Goal: Information Seeking & Learning: Check status

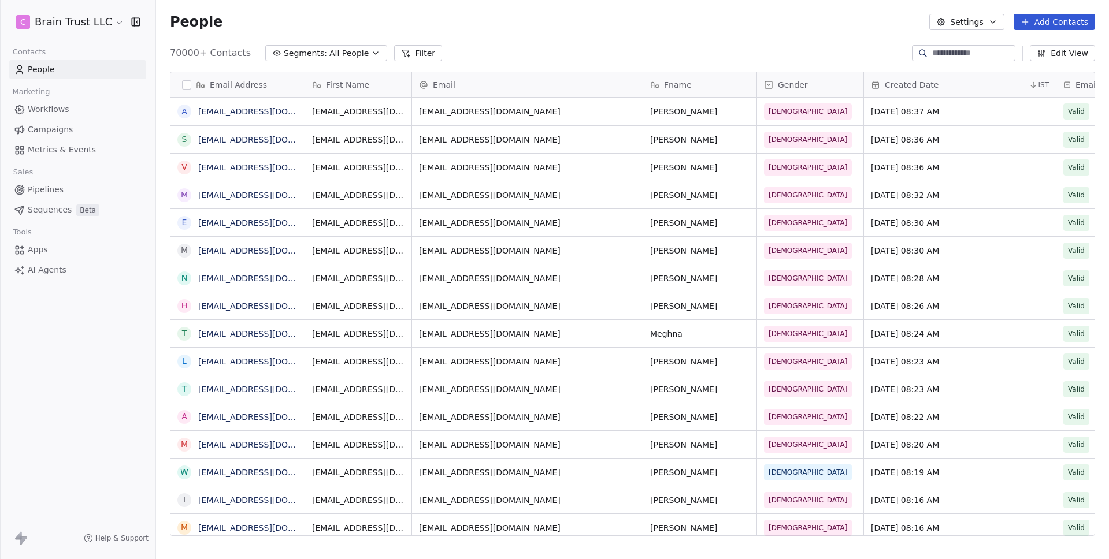
scroll to position [484, 944]
click at [81, 148] on span "Metrics & Events" at bounding box center [62, 150] width 68 height 12
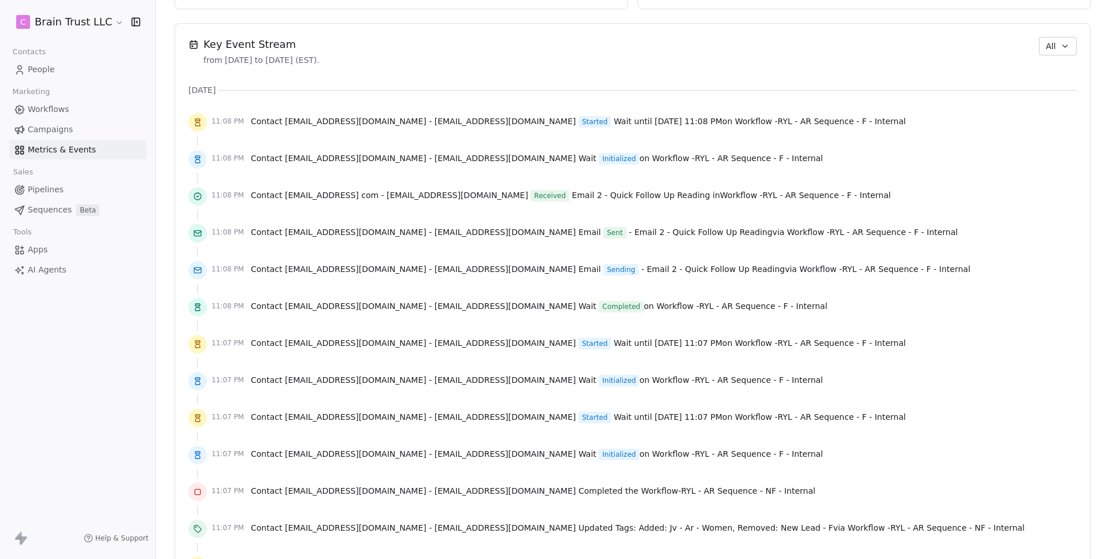
scroll to position [794, 0]
click at [1046, 53] on span "All" at bounding box center [1051, 49] width 10 height 12
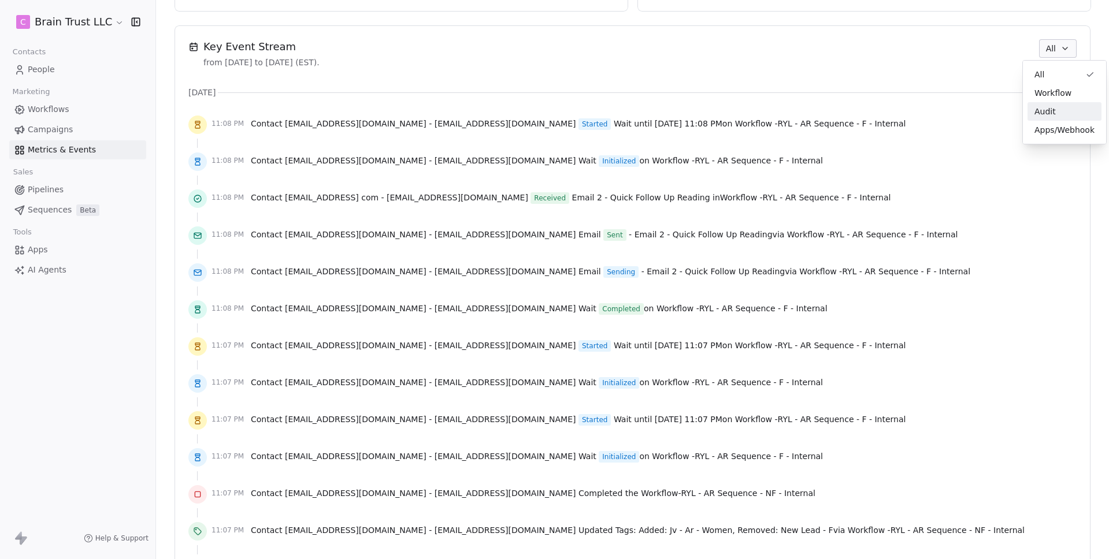
click at [1047, 110] on span "Audit" at bounding box center [1044, 112] width 21 height 12
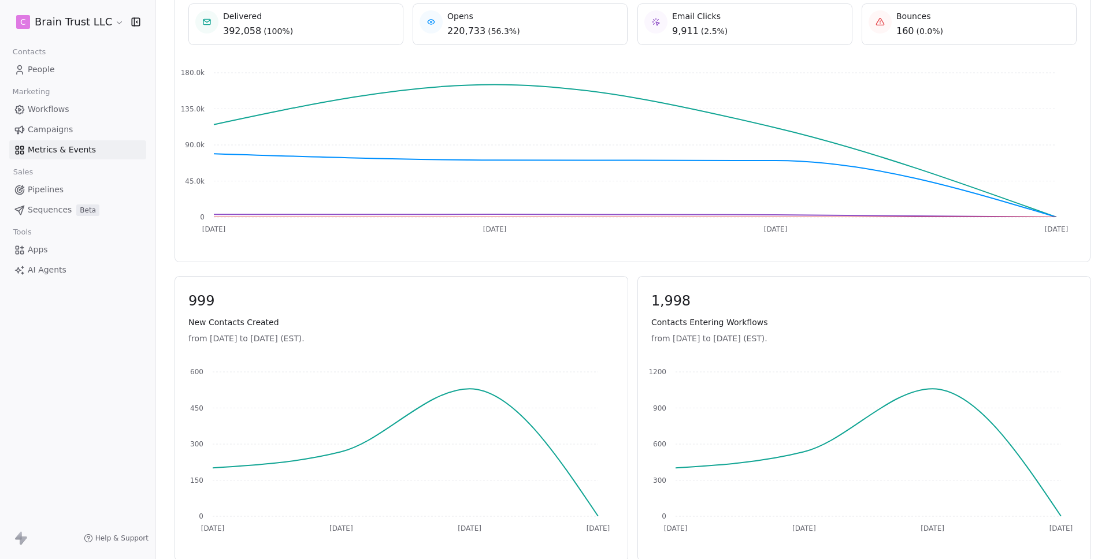
scroll to position [543, 0]
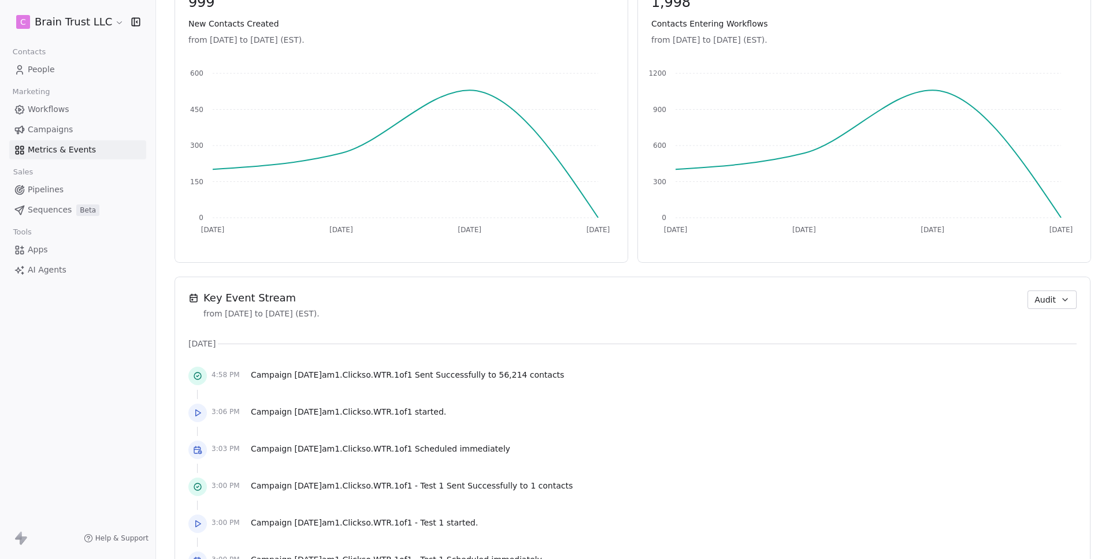
click at [1060, 295] on icon "button" at bounding box center [1064, 299] width 9 height 9
click at [1033, 343] on span "Workflow" at bounding box center [1050, 345] width 37 height 12
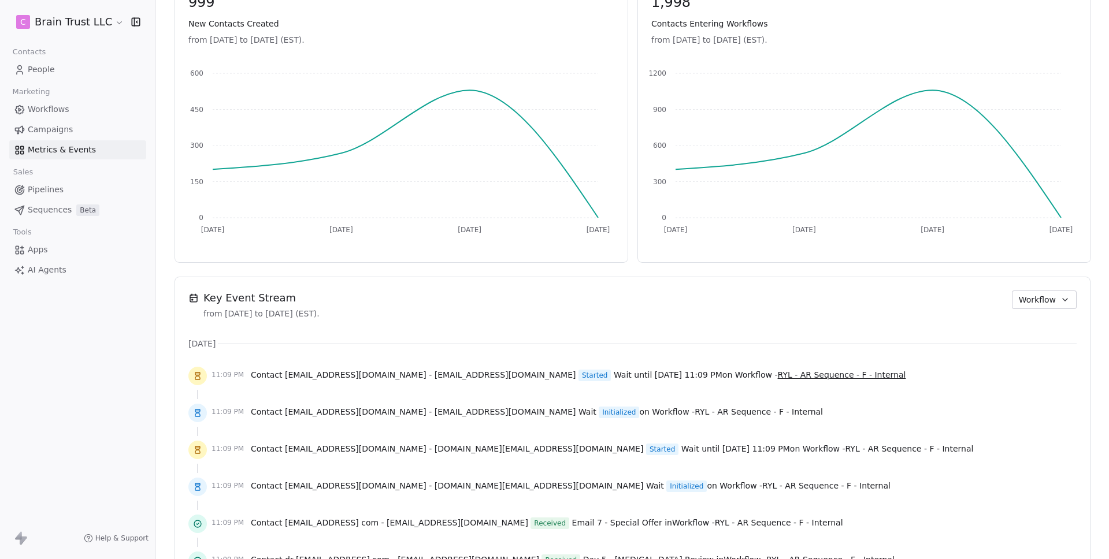
click at [801, 376] on span "RYL - AR Sequence - F - Internal" at bounding box center [842, 374] width 128 height 9
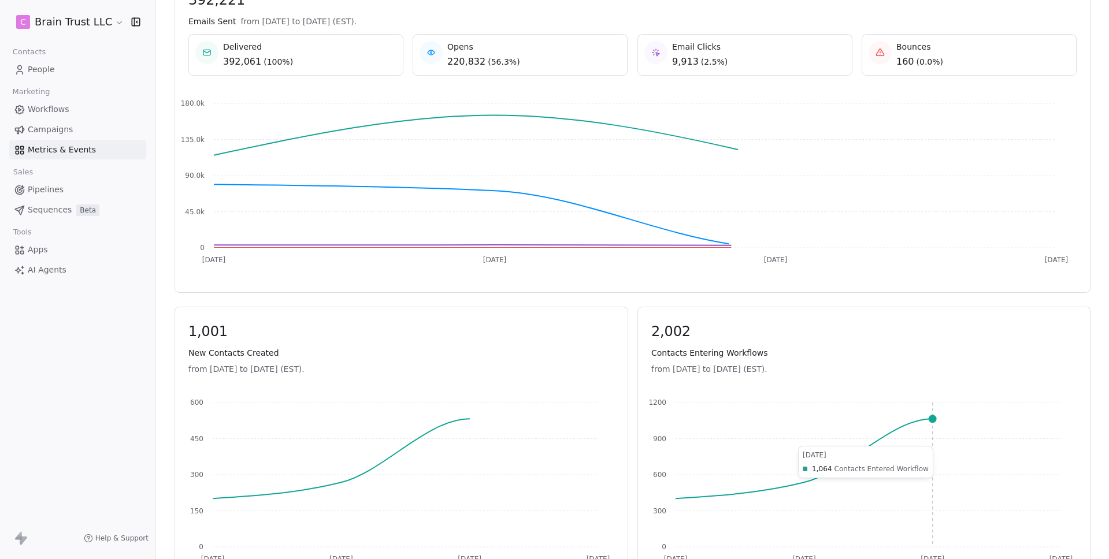
scroll to position [382, 0]
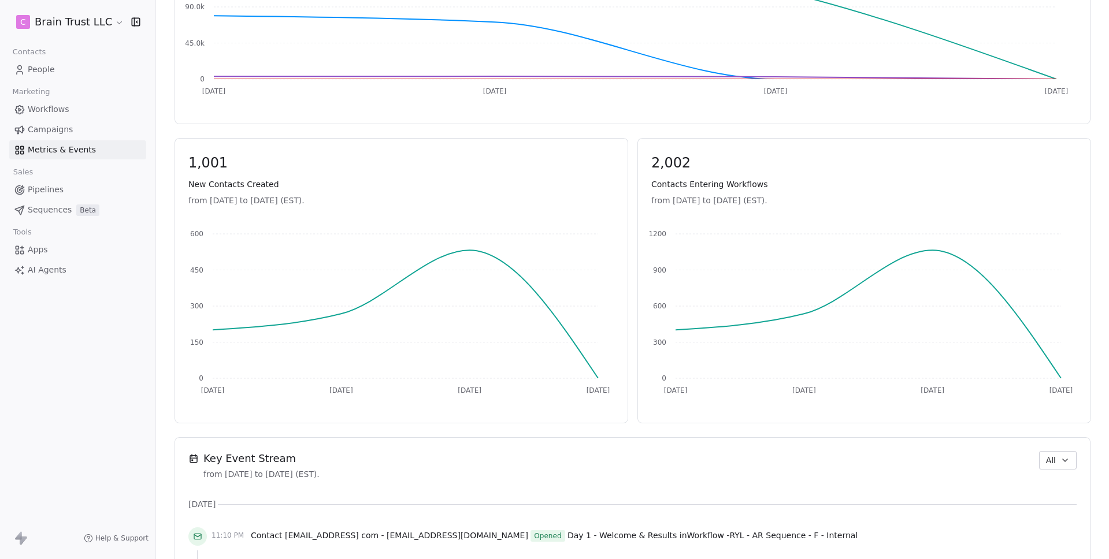
click at [1044, 469] on button "All" at bounding box center [1058, 460] width 38 height 18
click at [1060, 414] on div "Audit" at bounding box center [1064, 416] width 60 height 12
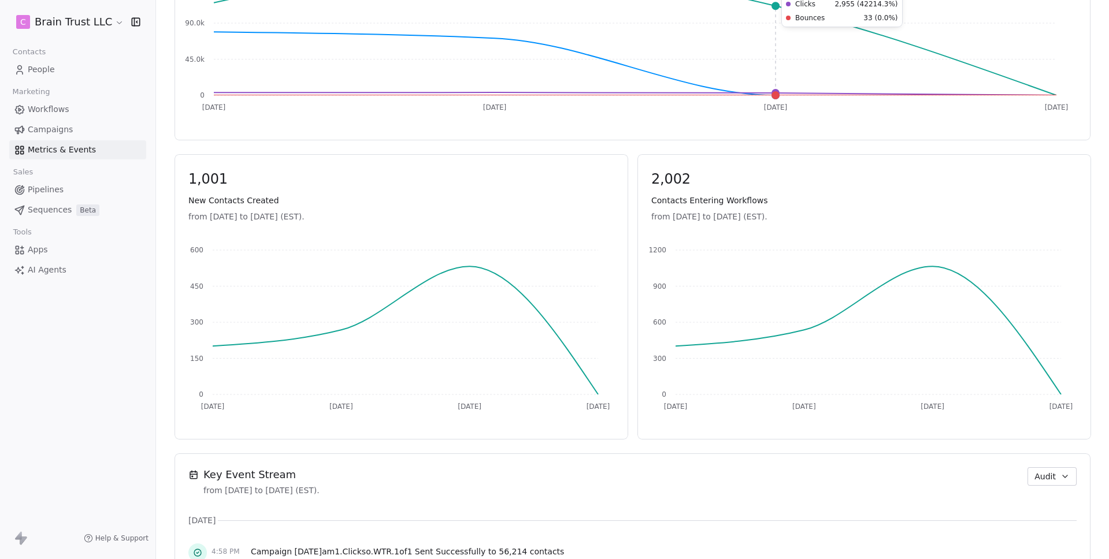
scroll to position [0, 0]
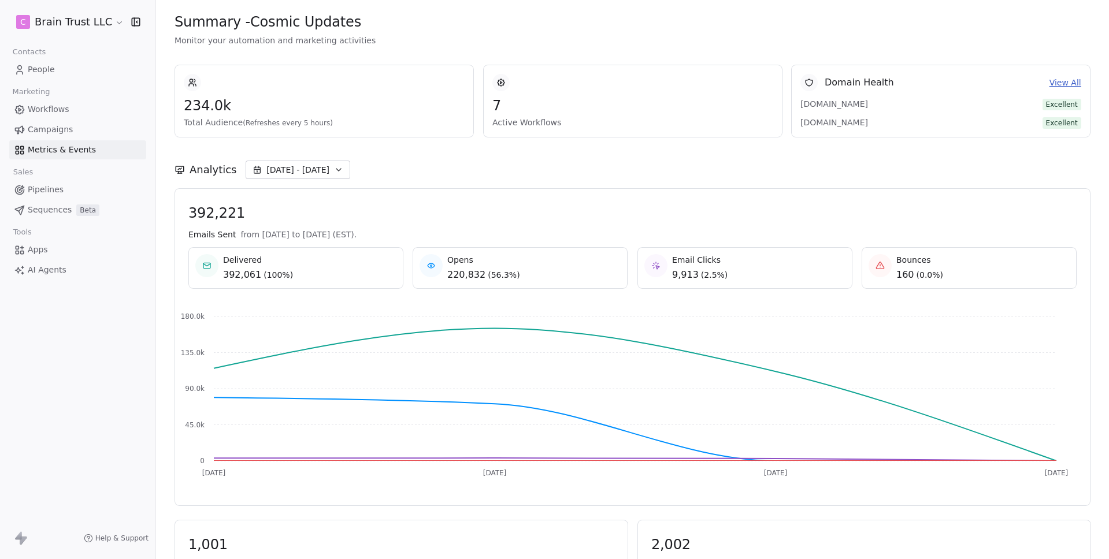
click at [673, 210] on span "392,221" at bounding box center [632, 213] width 888 height 17
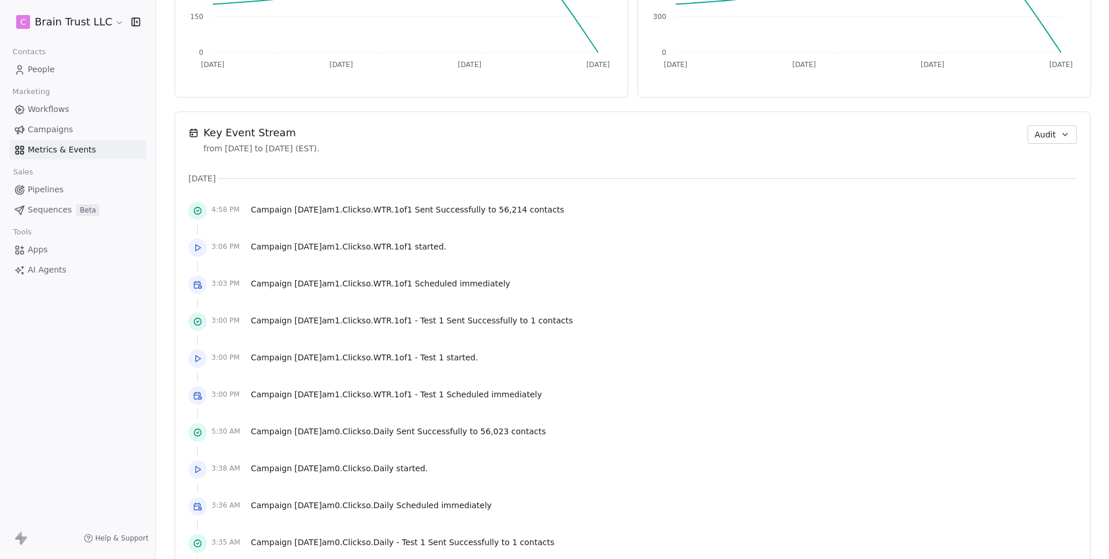
scroll to position [143, 0]
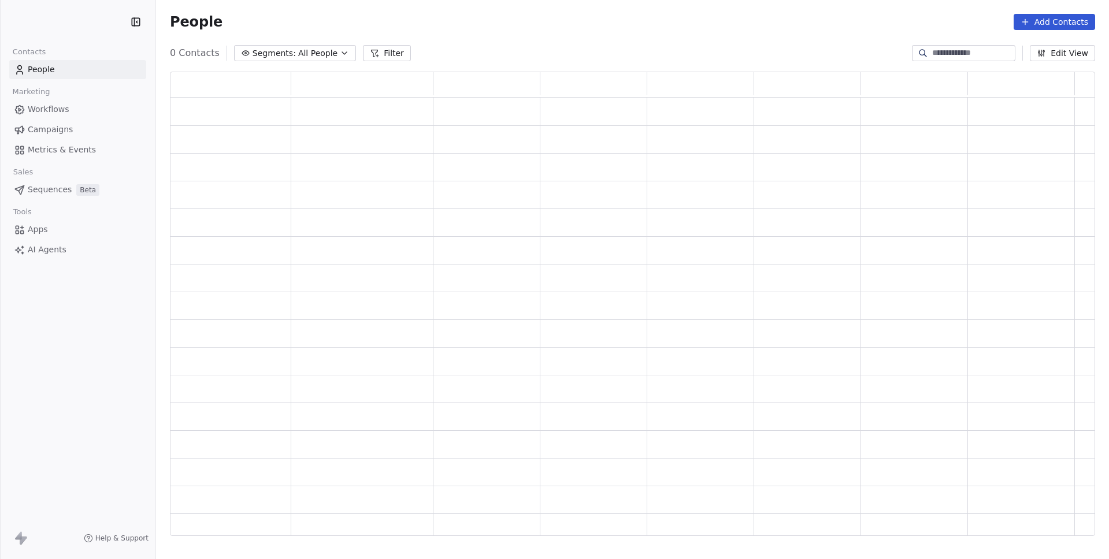
scroll to position [456, 916]
